Goal: Task Accomplishment & Management: Manage account settings

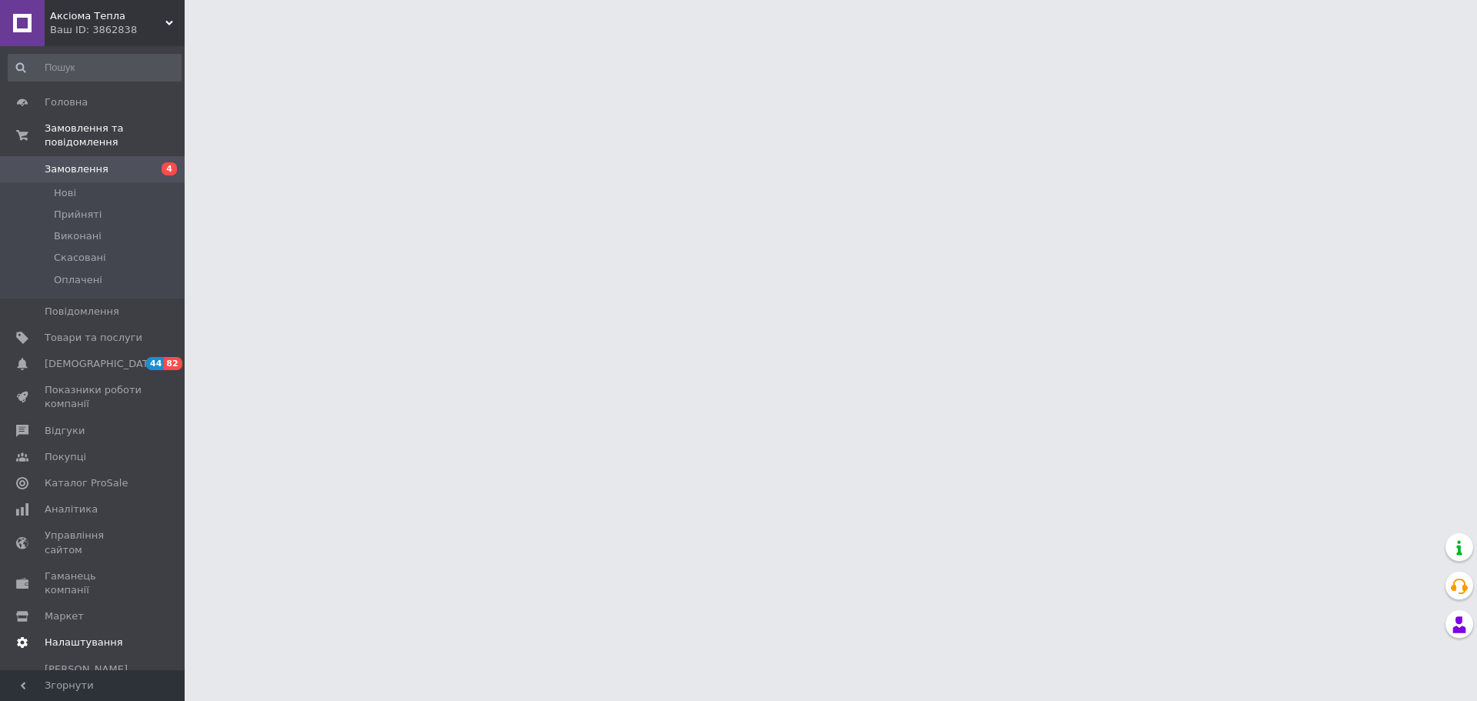
click at [82, 635] on span "Налаштування" at bounding box center [84, 642] width 78 height 14
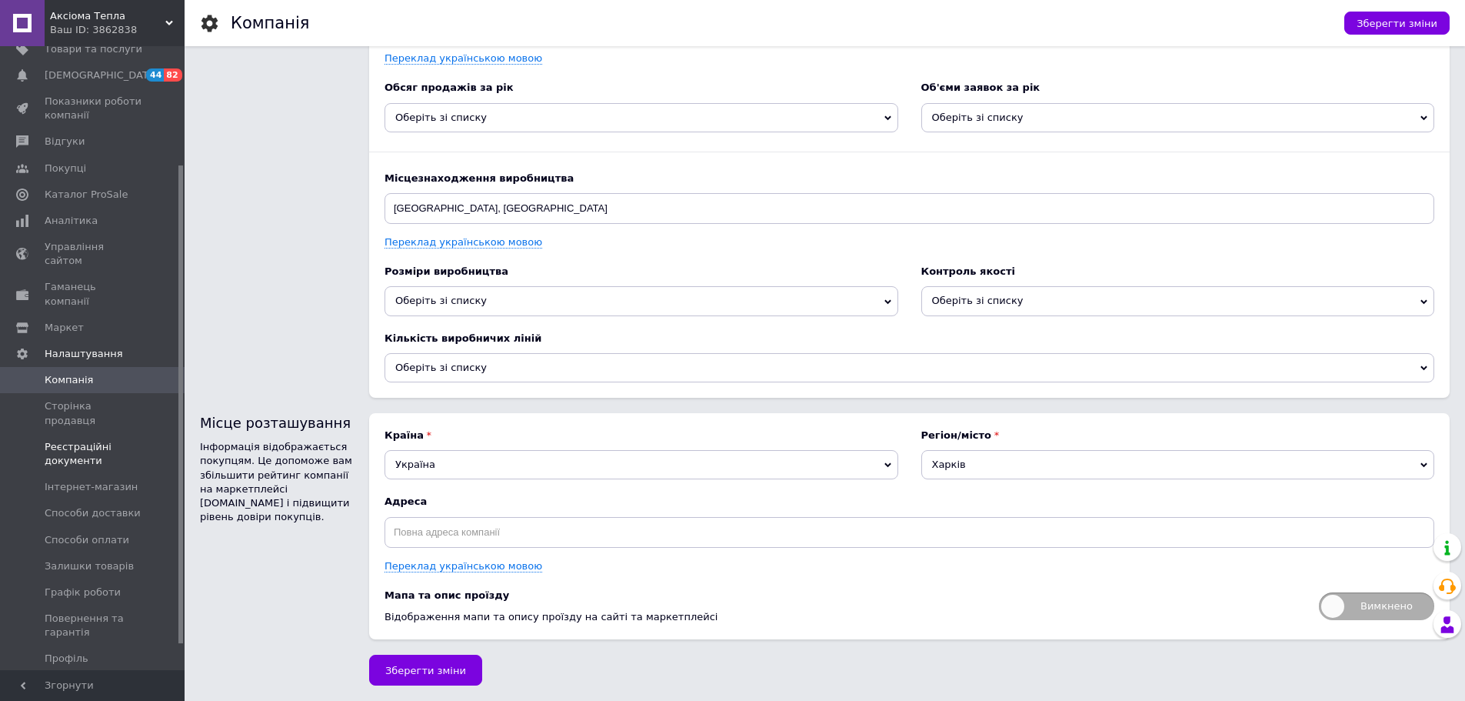
scroll to position [154, 0]
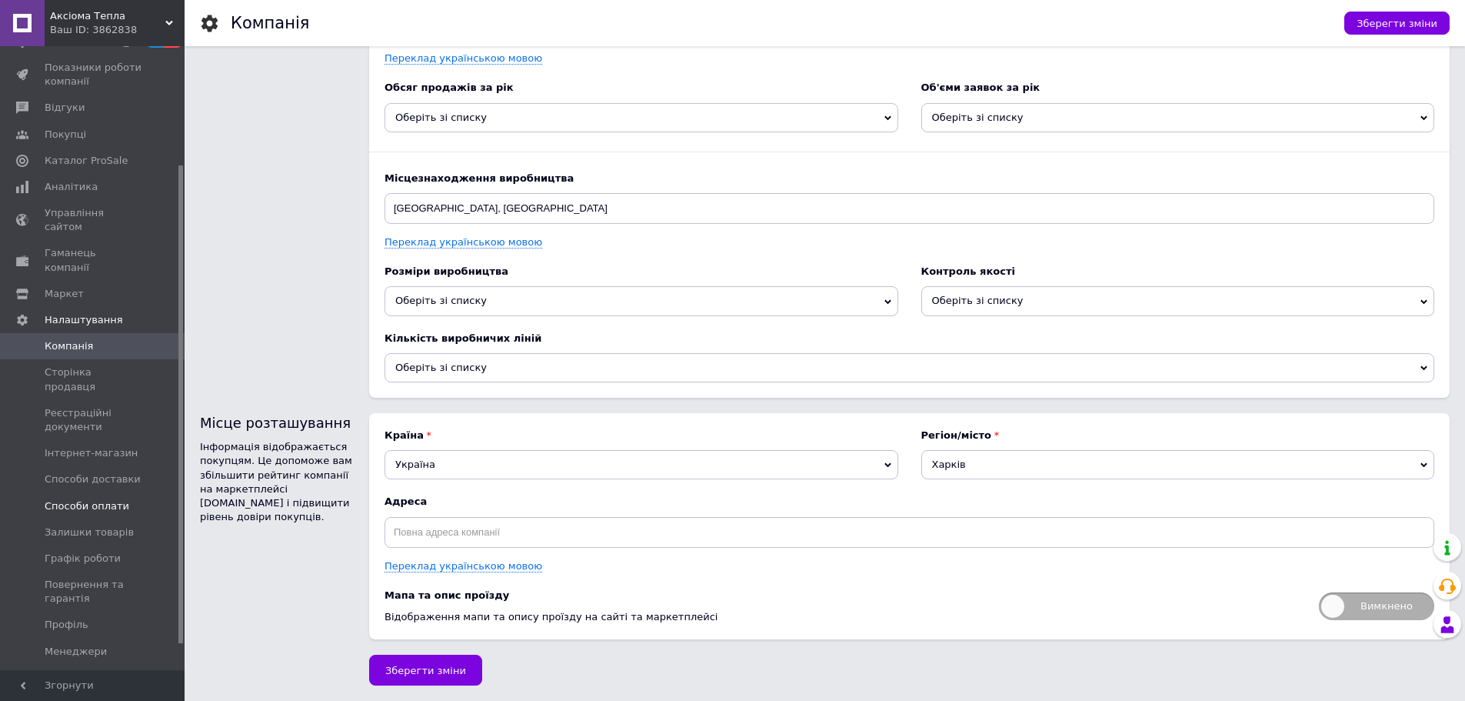
click at [106, 499] on span "Способи оплати" at bounding box center [87, 506] width 85 height 14
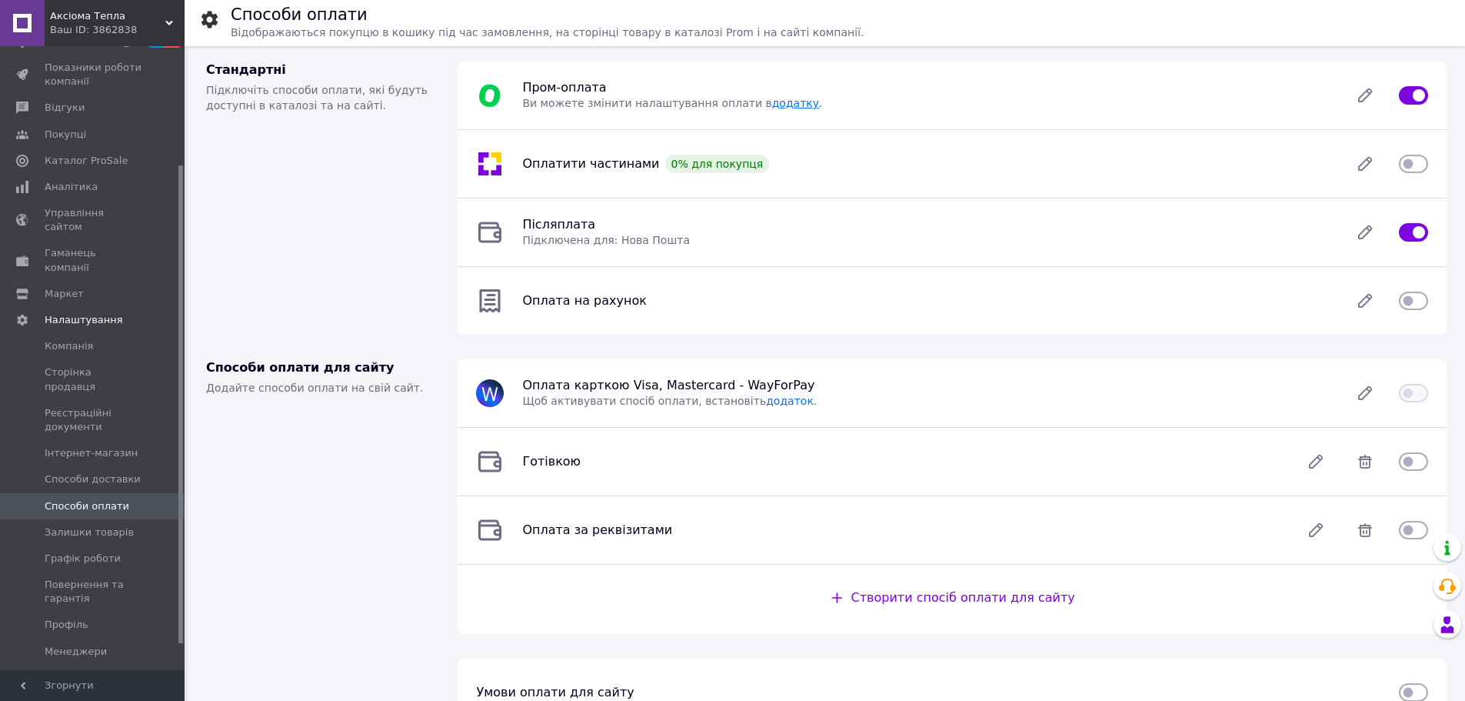
click at [772, 97] on link "додатку" at bounding box center [795, 103] width 47 height 12
